Goal: Task Accomplishment & Management: Manage account settings

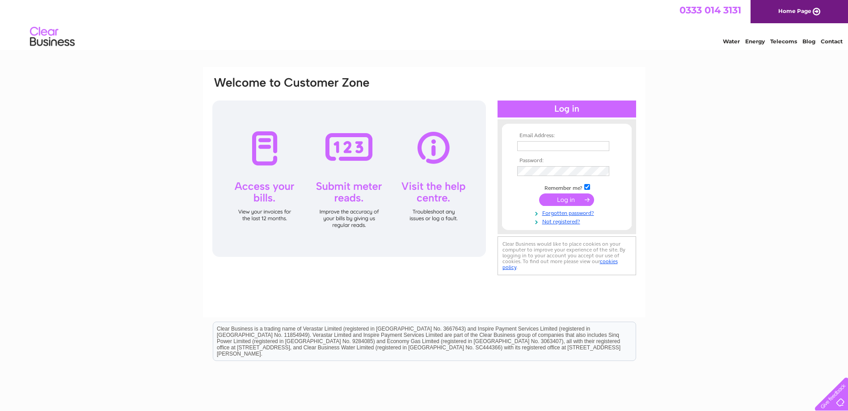
click at [552, 145] on input "text" at bounding box center [563, 146] width 92 height 10
type input "michelle.brand@fife.gov.uk"
click at [539, 194] on input "submit" at bounding box center [566, 200] width 55 height 13
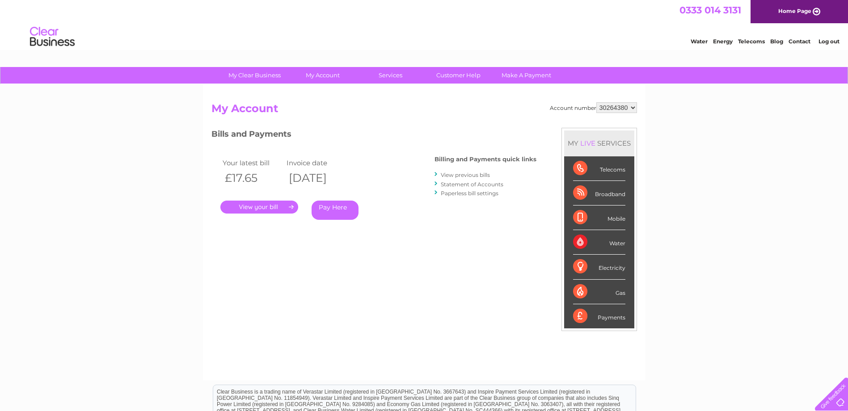
click at [271, 205] on link "." at bounding box center [259, 207] width 78 height 13
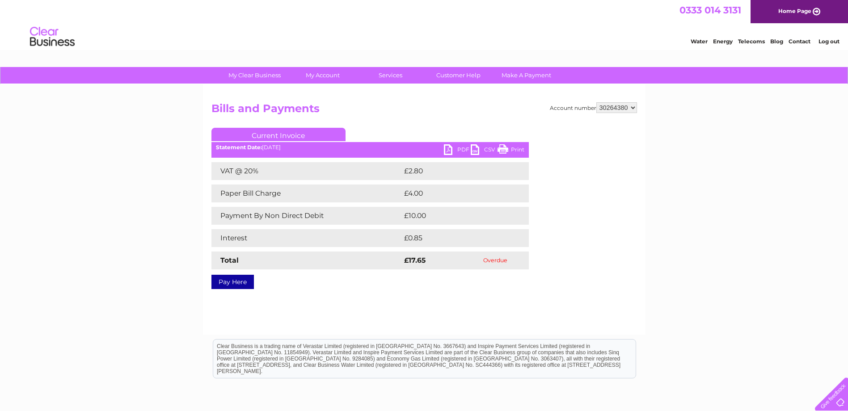
click at [459, 149] on link "PDF" at bounding box center [457, 150] width 27 height 13
click at [613, 109] on select "30264380 30279460" at bounding box center [616, 107] width 41 height 11
select select "30279460"
click at [596, 102] on select "30264380 30279460" at bounding box center [616, 107] width 41 height 11
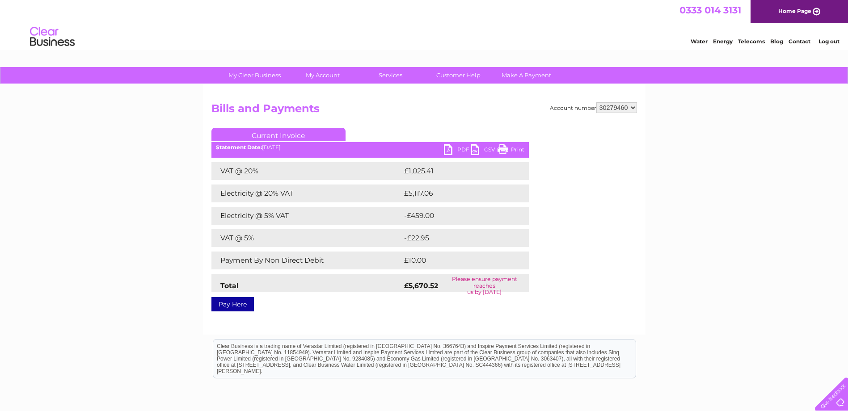
click at [456, 148] on link "PDF" at bounding box center [457, 150] width 27 height 13
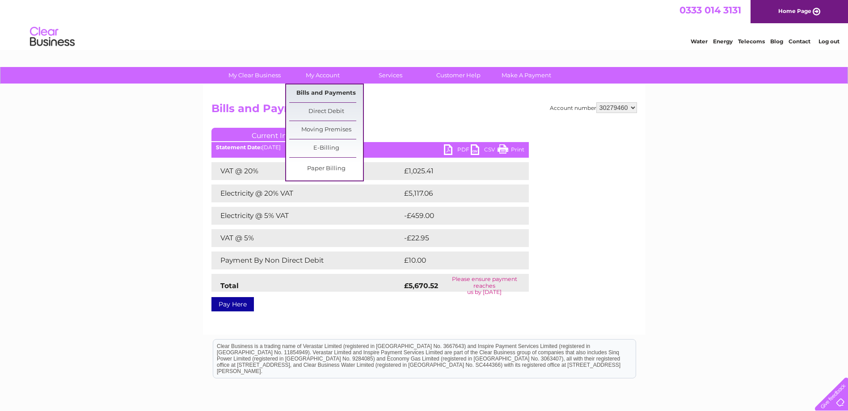
click at [319, 89] on link "Bills and Payments" at bounding box center [326, 93] width 74 height 18
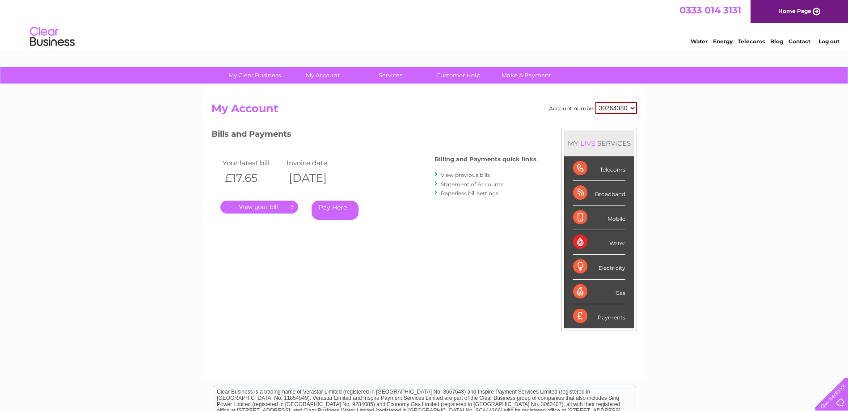
click at [612, 110] on select "30264380 30279460" at bounding box center [616, 108] width 42 height 12
select select "30279460"
click at [595, 102] on select "30264380 30279460" at bounding box center [616, 108] width 42 height 12
click at [479, 174] on link "View previous bills" at bounding box center [465, 175] width 49 height 7
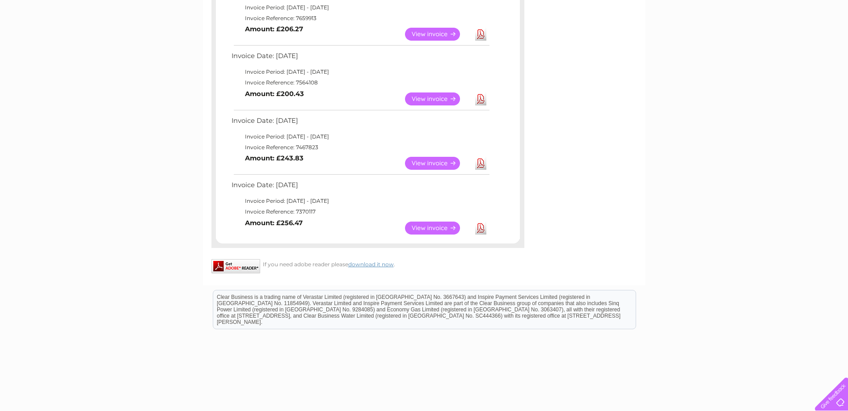
scroll to position [474, 0]
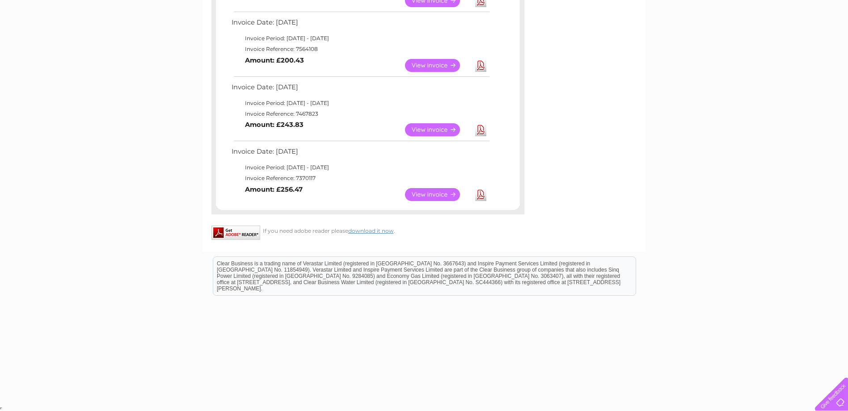
click at [481, 195] on link "Download" at bounding box center [480, 194] width 11 height 13
click at [481, 131] on link "Download" at bounding box center [480, 129] width 11 height 13
click at [481, 66] on link "Download" at bounding box center [480, 65] width 11 height 13
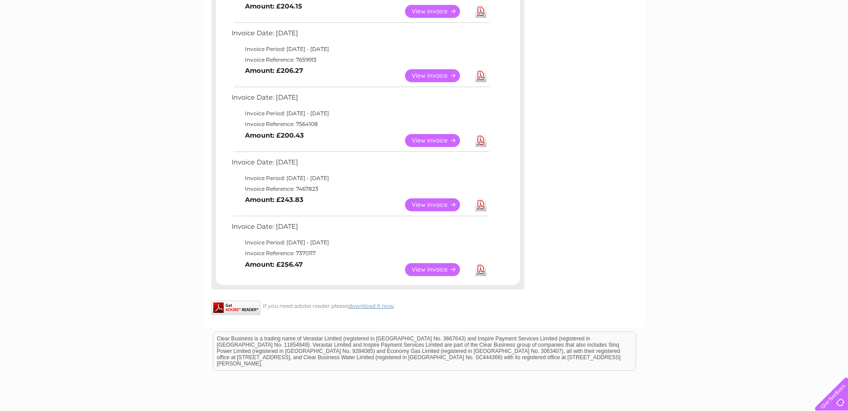
scroll to position [384, 0]
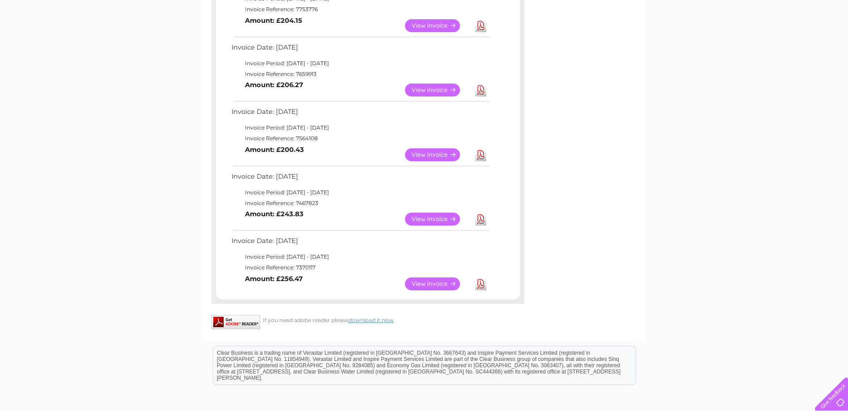
click at [481, 91] on link "Download" at bounding box center [480, 90] width 11 height 13
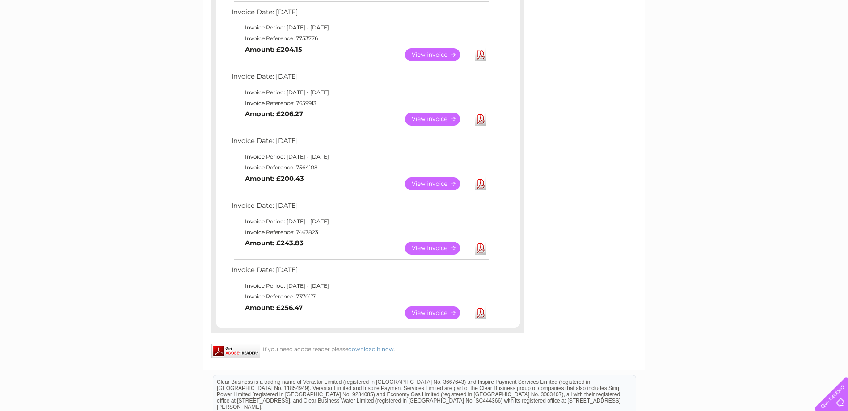
scroll to position [340, 0]
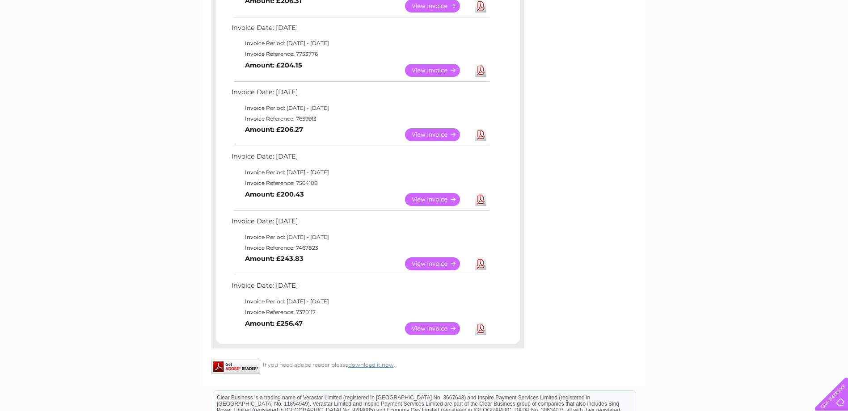
click at [482, 71] on link "Download" at bounding box center [480, 70] width 11 height 13
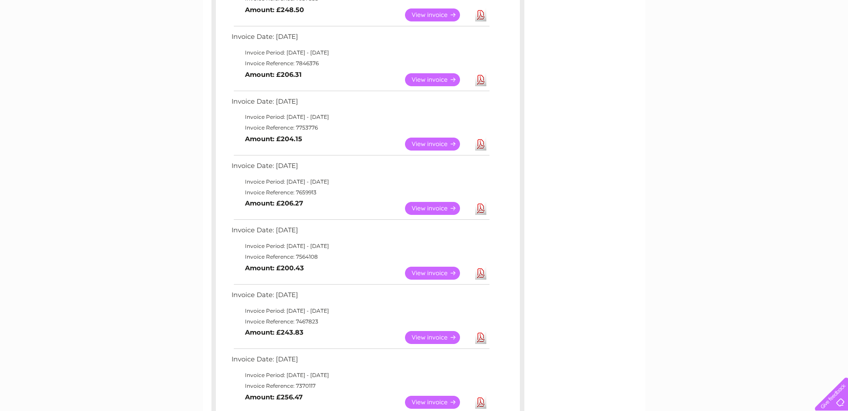
scroll to position [250, 0]
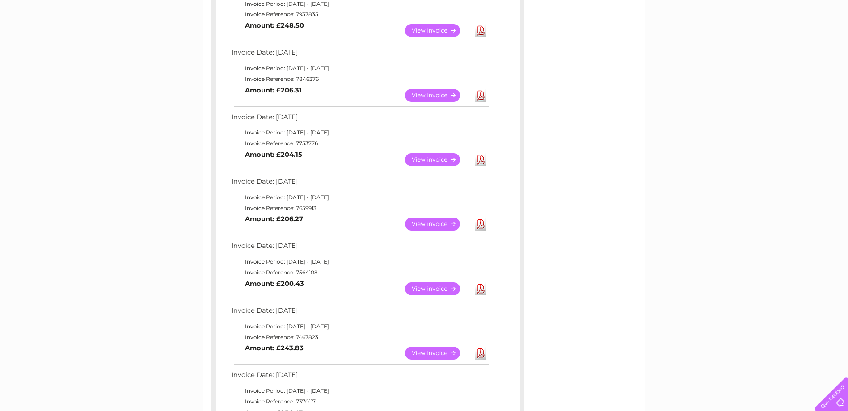
click at [481, 97] on link "Download" at bounding box center [480, 95] width 11 height 13
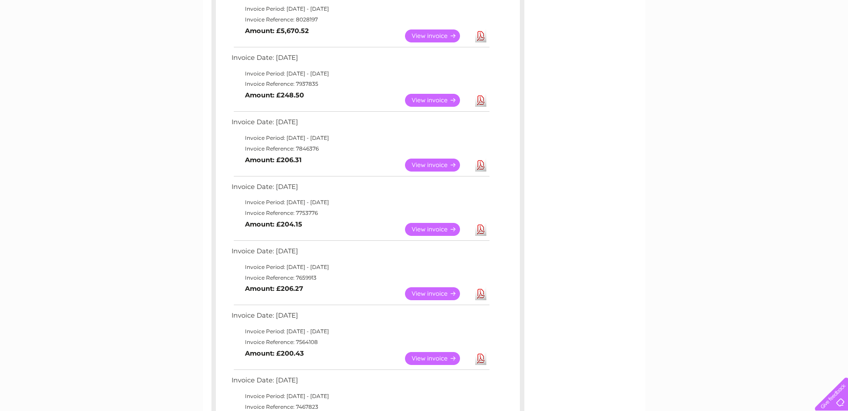
scroll to position [161, 0]
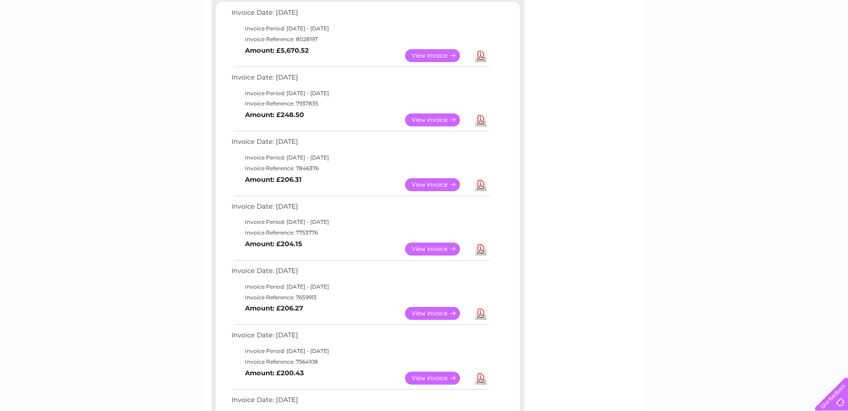
click at [482, 119] on link "Download" at bounding box center [480, 120] width 11 height 13
click at [483, 56] on link "Download" at bounding box center [480, 55] width 11 height 13
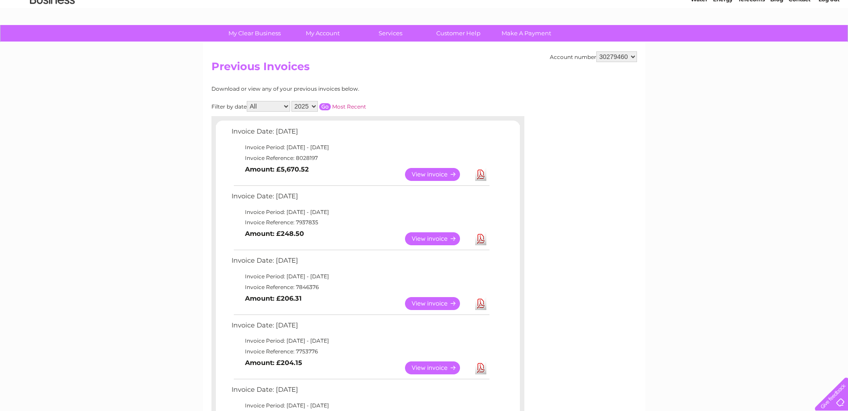
scroll to position [0, 0]
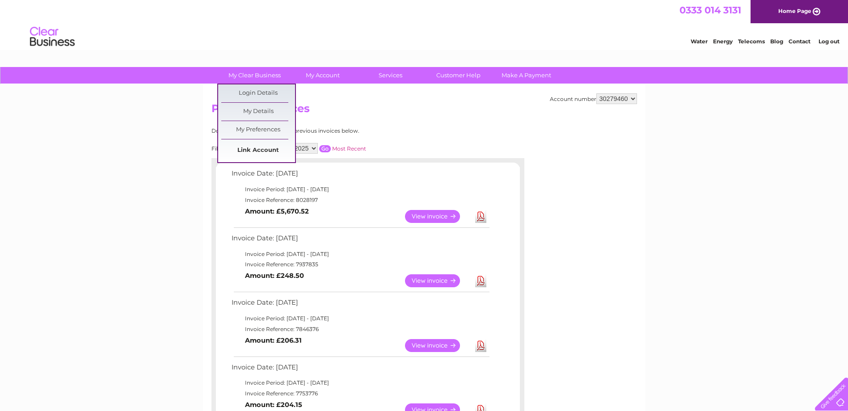
click at [263, 149] on link "Link Account" at bounding box center [258, 151] width 74 height 18
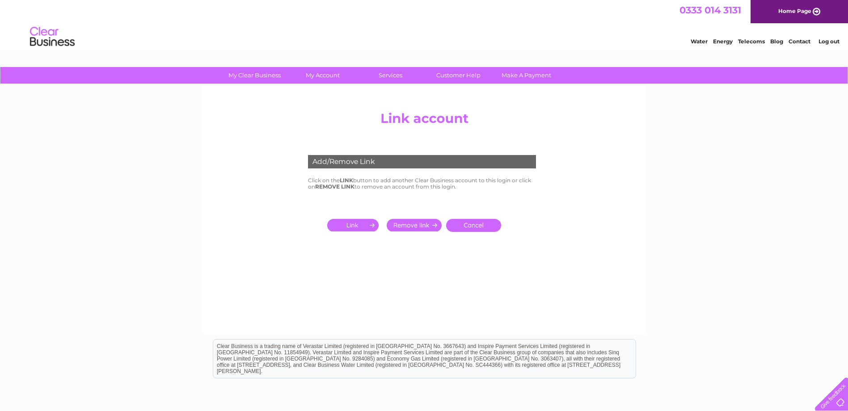
click at [359, 223] on input "submit" at bounding box center [354, 225] width 55 height 13
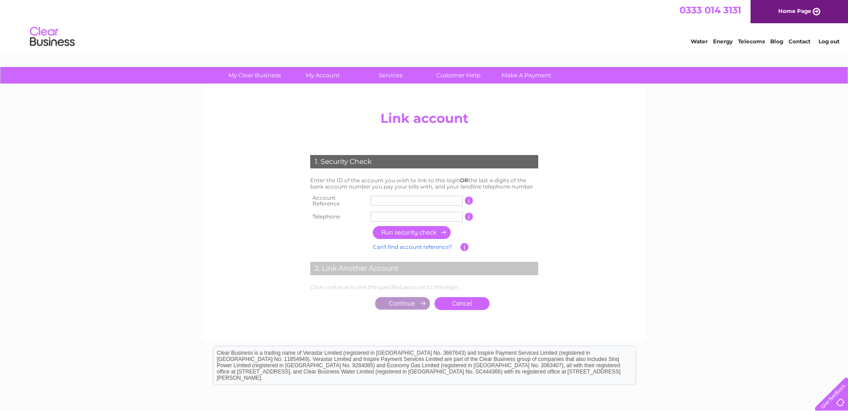
click at [382, 199] on input "text" at bounding box center [417, 201] width 92 height 10
type input "30322371"
click at [386, 216] on input "text" at bounding box center [417, 217] width 92 height 10
type input "07484494271"
click at [418, 230] on input "button" at bounding box center [412, 232] width 79 height 13
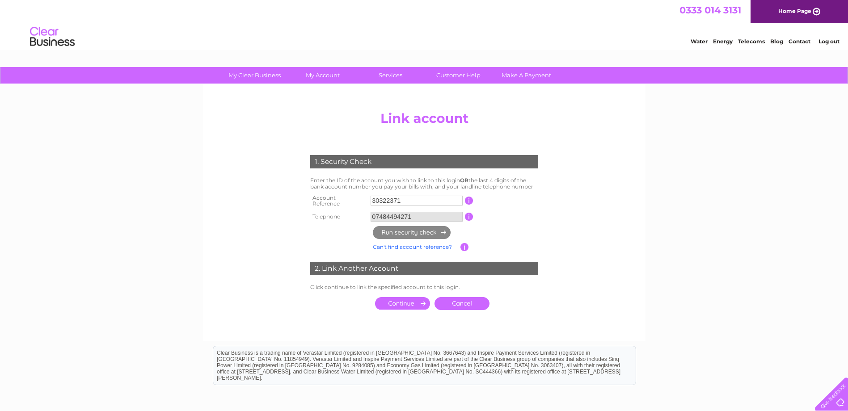
click at [412, 301] on input "submit" at bounding box center [402, 303] width 55 height 13
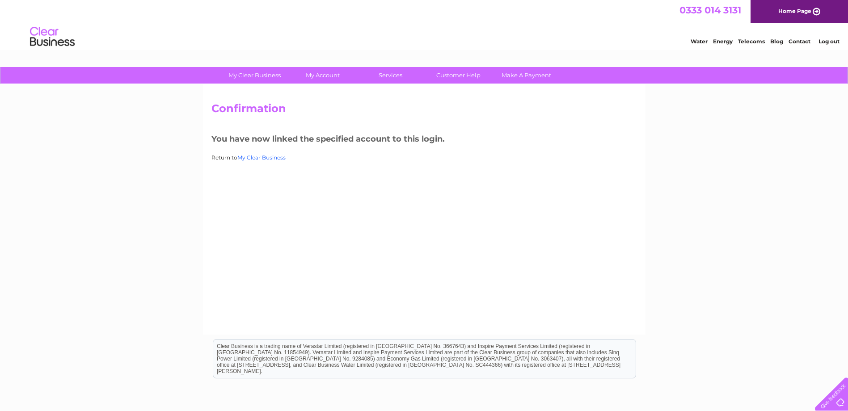
click at [262, 158] on link "My Clear Business" at bounding box center [261, 157] width 48 height 7
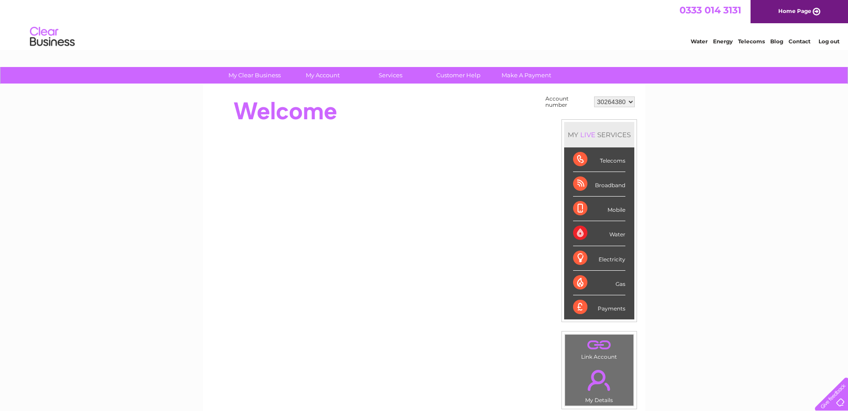
click at [623, 104] on select "30264380 30279460 30322371" at bounding box center [614, 102] width 41 height 11
select select "30322371"
click at [594, 97] on select "30264380 30279460 30322371" at bounding box center [614, 102] width 41 height 11
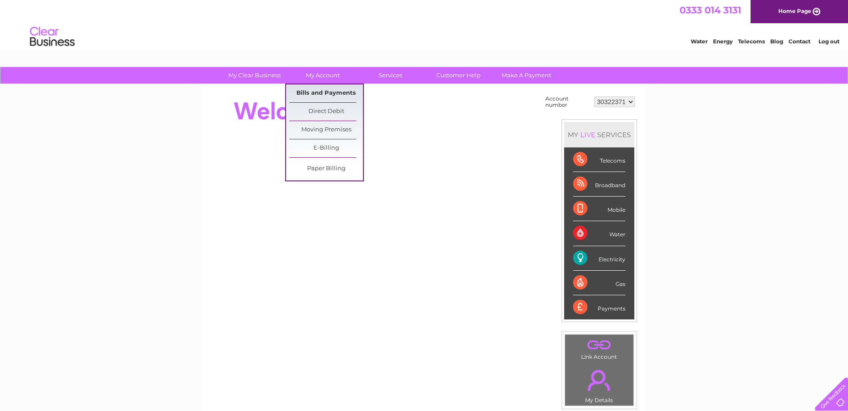
click at [336, 90] on link "Bills and Payments" at bounding box center [326, 93] width 74 height 18
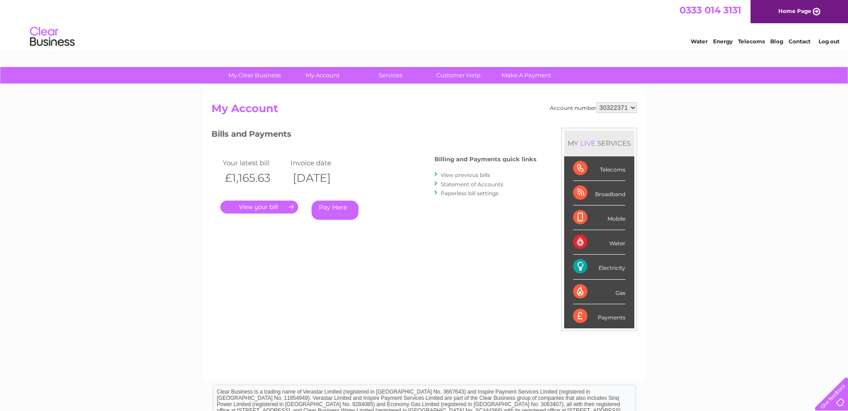
click at [458, 173] on link "View previous bills" at bounding box center [465, 175] width 49 height 7
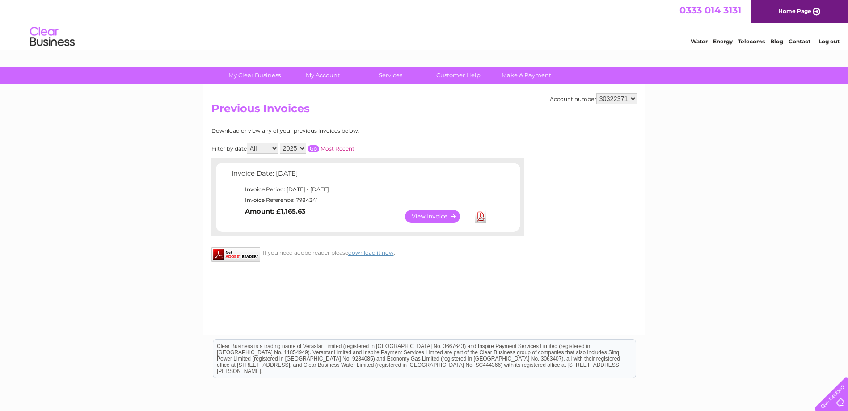
click at [481, 217] on link "Download" at bounding box center [480, 216] width 11 height 13
